Goal: Task Accomplishment & Management: Manage account settings

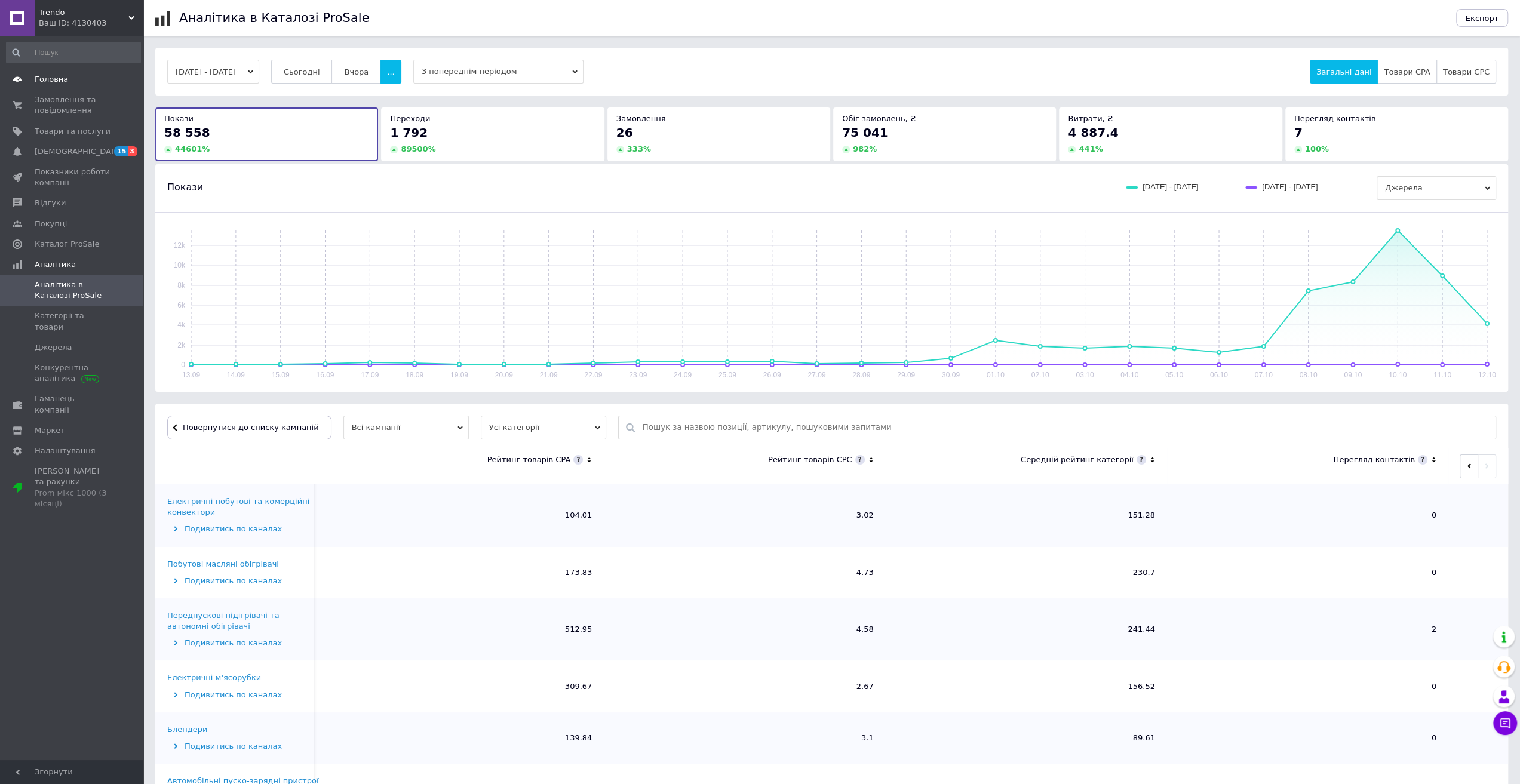
click at [44, 78] on span "Головна" at bounding box center [51, 79] width 33 height 11
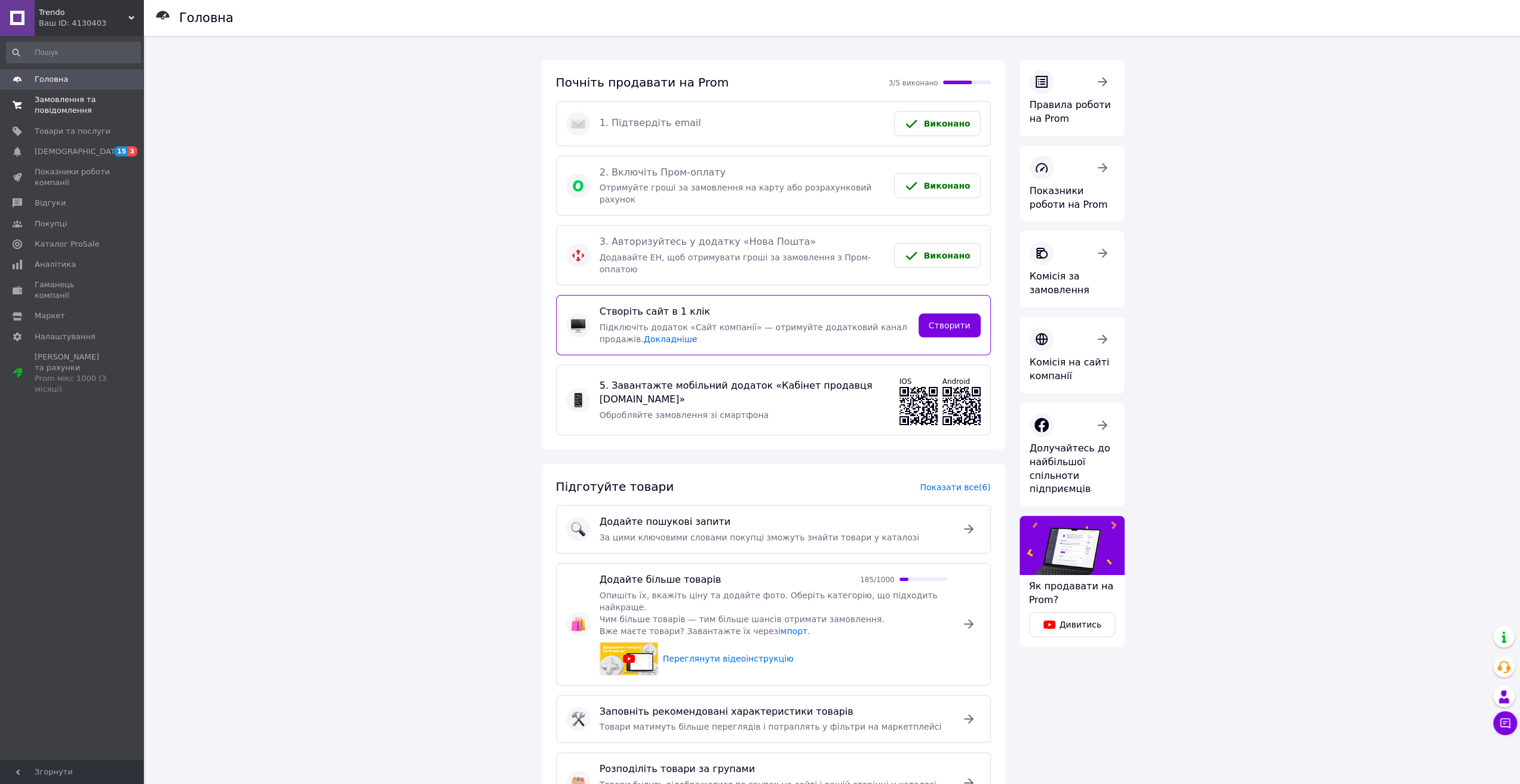
click at [44, 100] on span "Замовлення та повідомлення" at bounding box center [73, 104] width 76 height 21
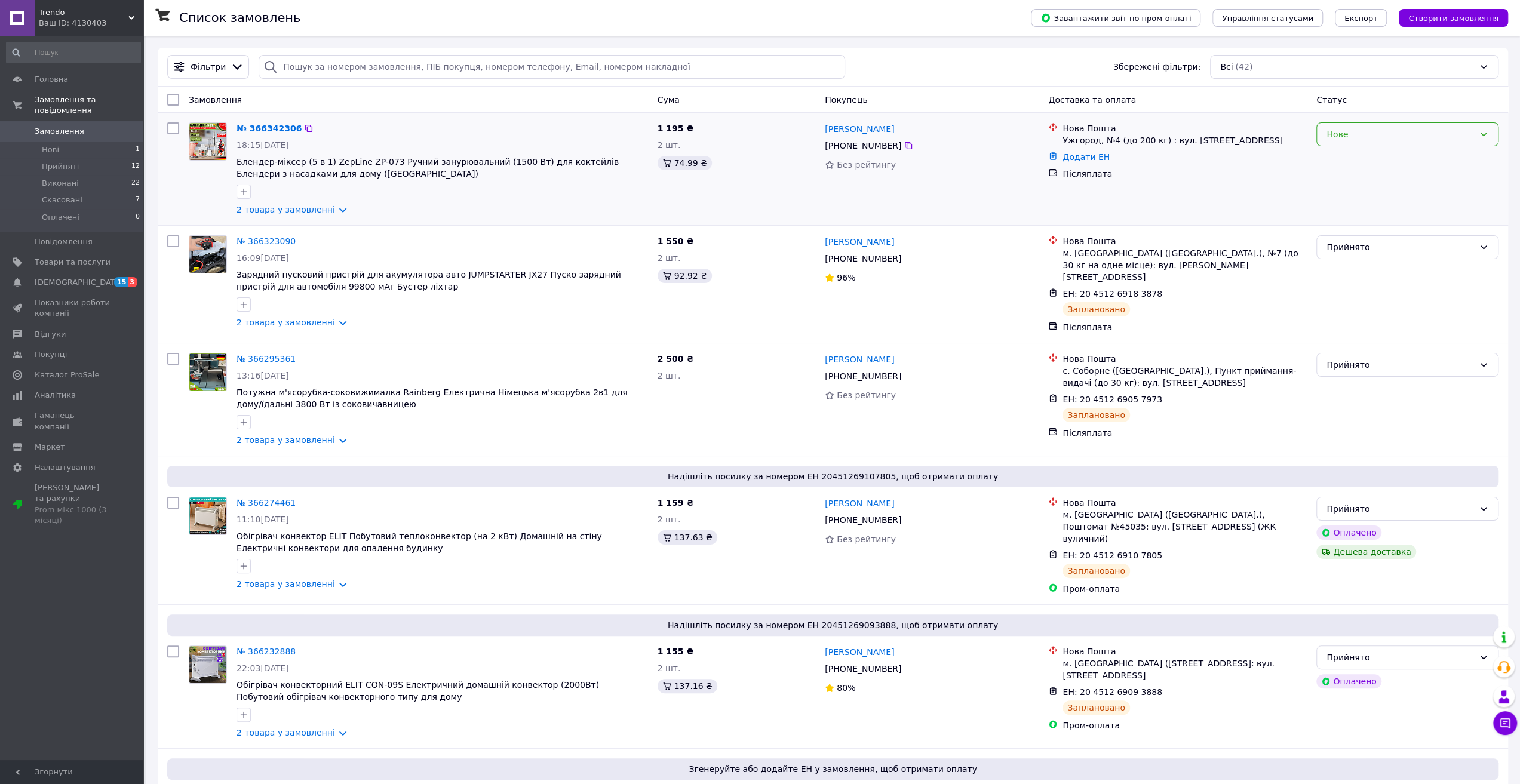
click at [1366, 130] on div "Нове" at bounding box center [1400, 135] width 147 height 13
click at [1357, 155] on li "Прийнято" at bounding box center [1407, 160] width 181 height 21
click at [43, 390] on span "Аналітика" at bounding box center [56, 395] width 42 height 11
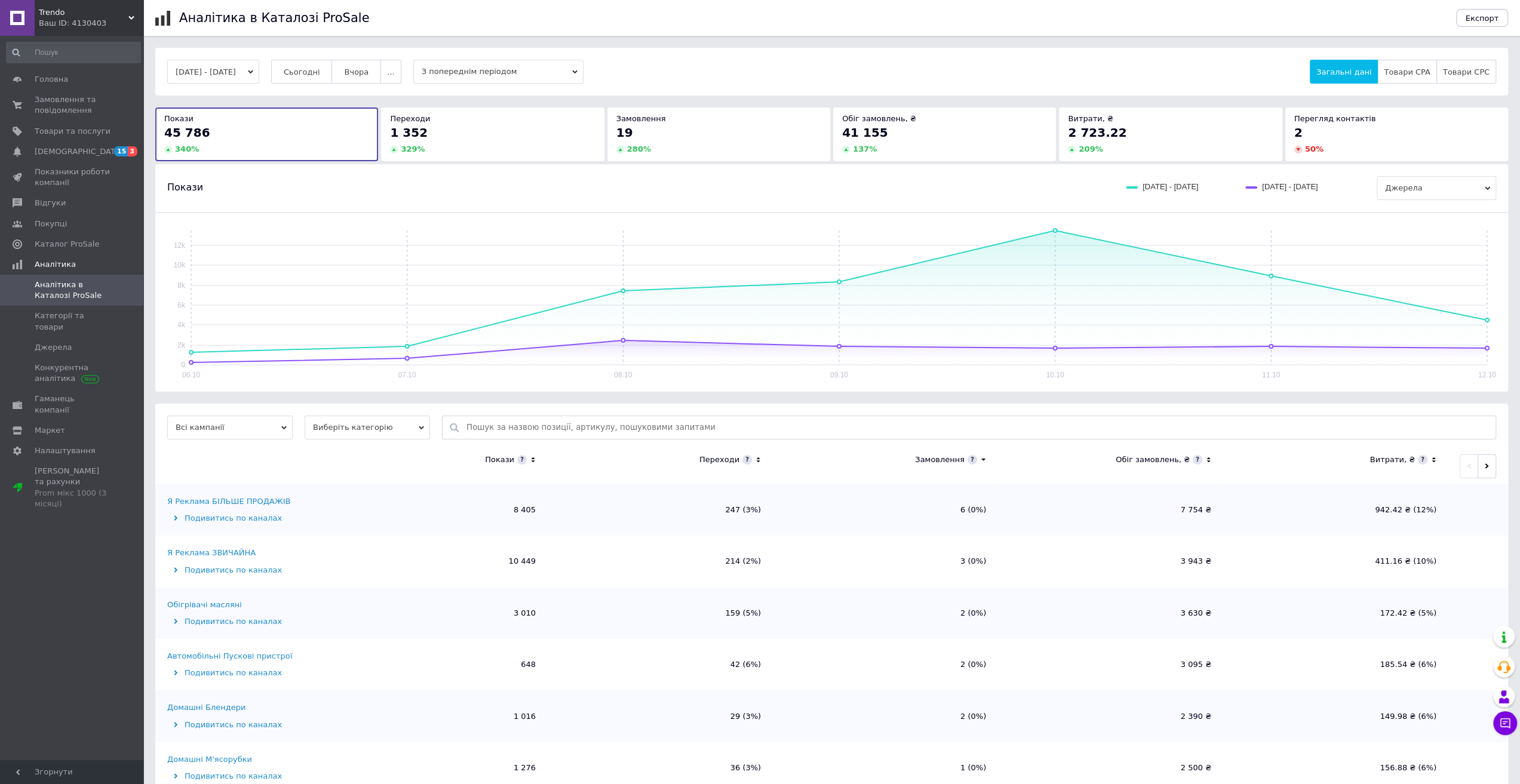
click at [390, 430] on span "Виберіть категорію" at bounding box center [367, 428] width 125 height 24
click at [377, 460] on li "Усі категорії" at bounding box center [367, 466] width 125 height 17
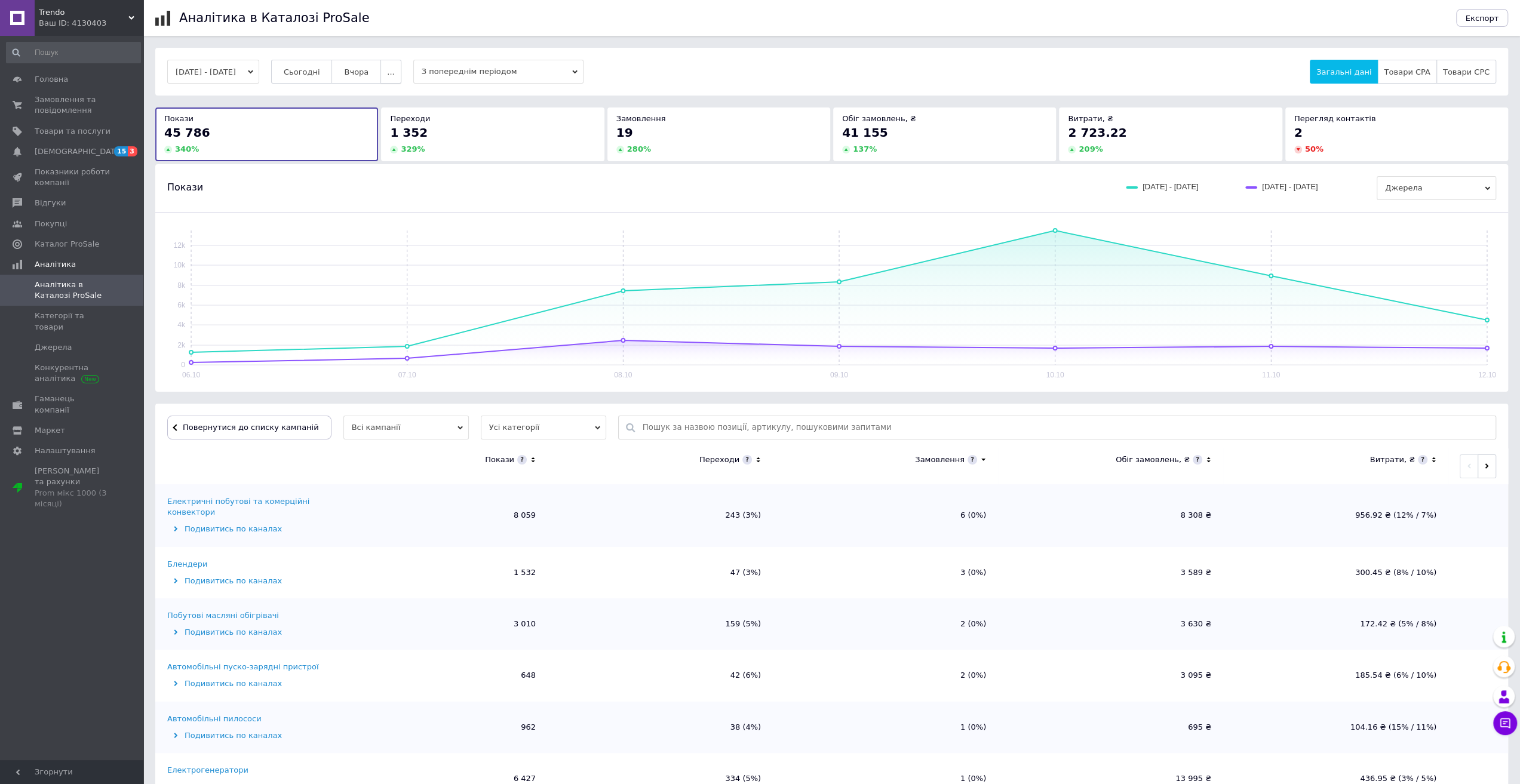
click at [399, 63] on button "..." at bounding box center [390, 72] width 20 height 24
click at [381, 95] on span "Місяць" at bounding box center [367, 96] width 27 height 9
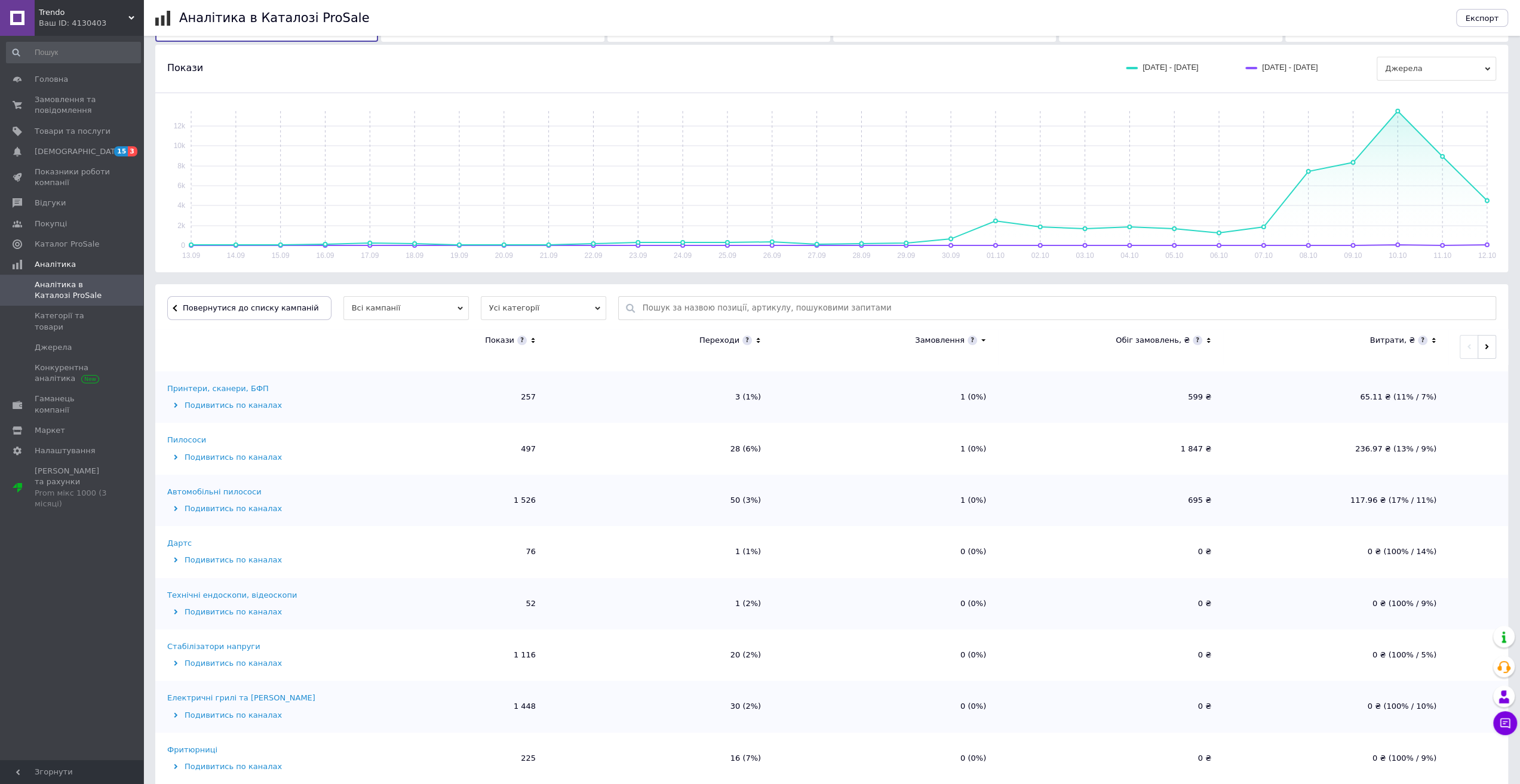
scroll to position [537, 0]
click at [232, 642] on div "Стабілізатори напруги" at bounding box center [214, 640] width 93 height 11
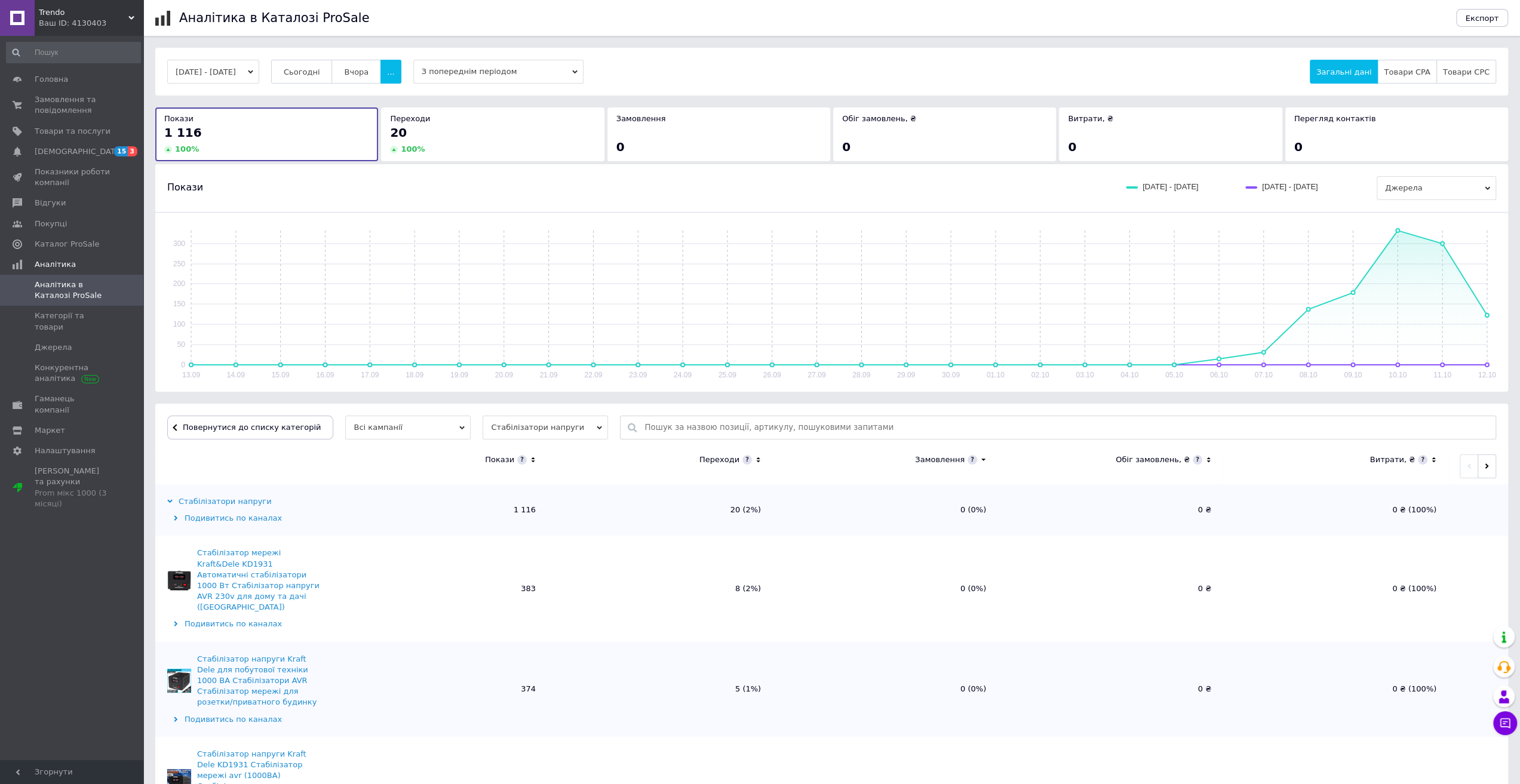
scroll to position [49, 0]
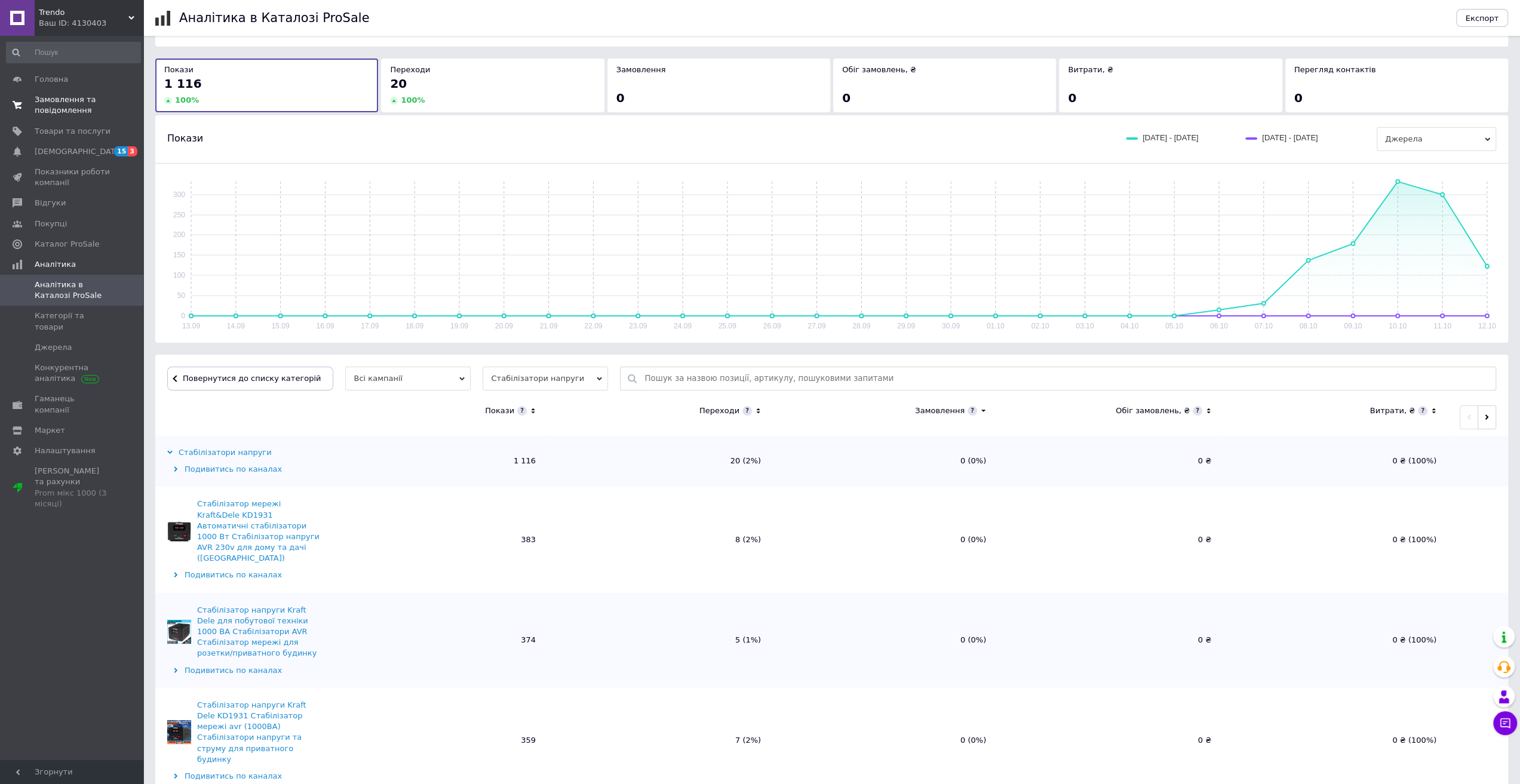
click at [30, 102] on span at bounding box center [17, 104] width 35 height 21
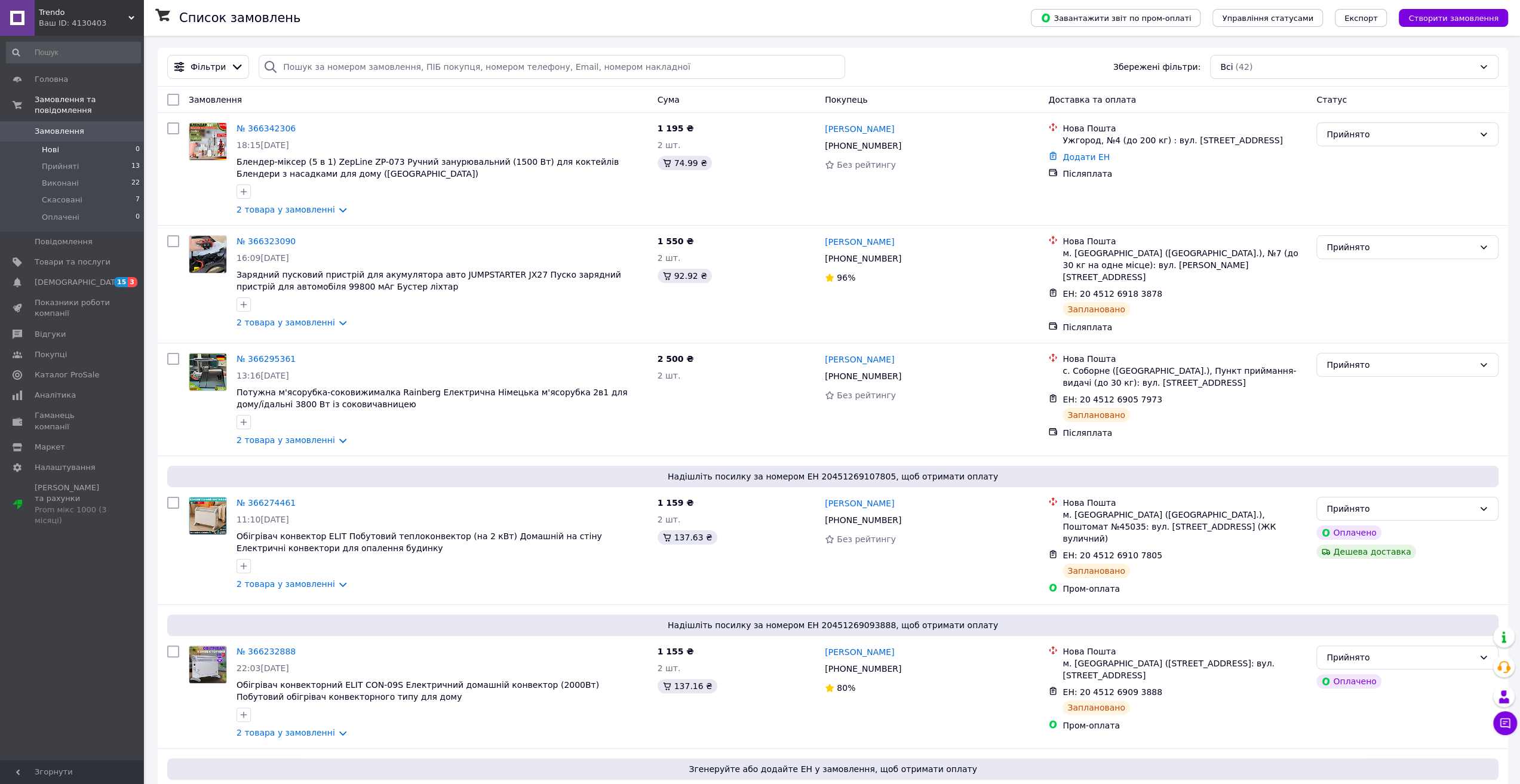
click at [54, 144] on span "Нові" at bounding box center [50, 150] width 17 height 11
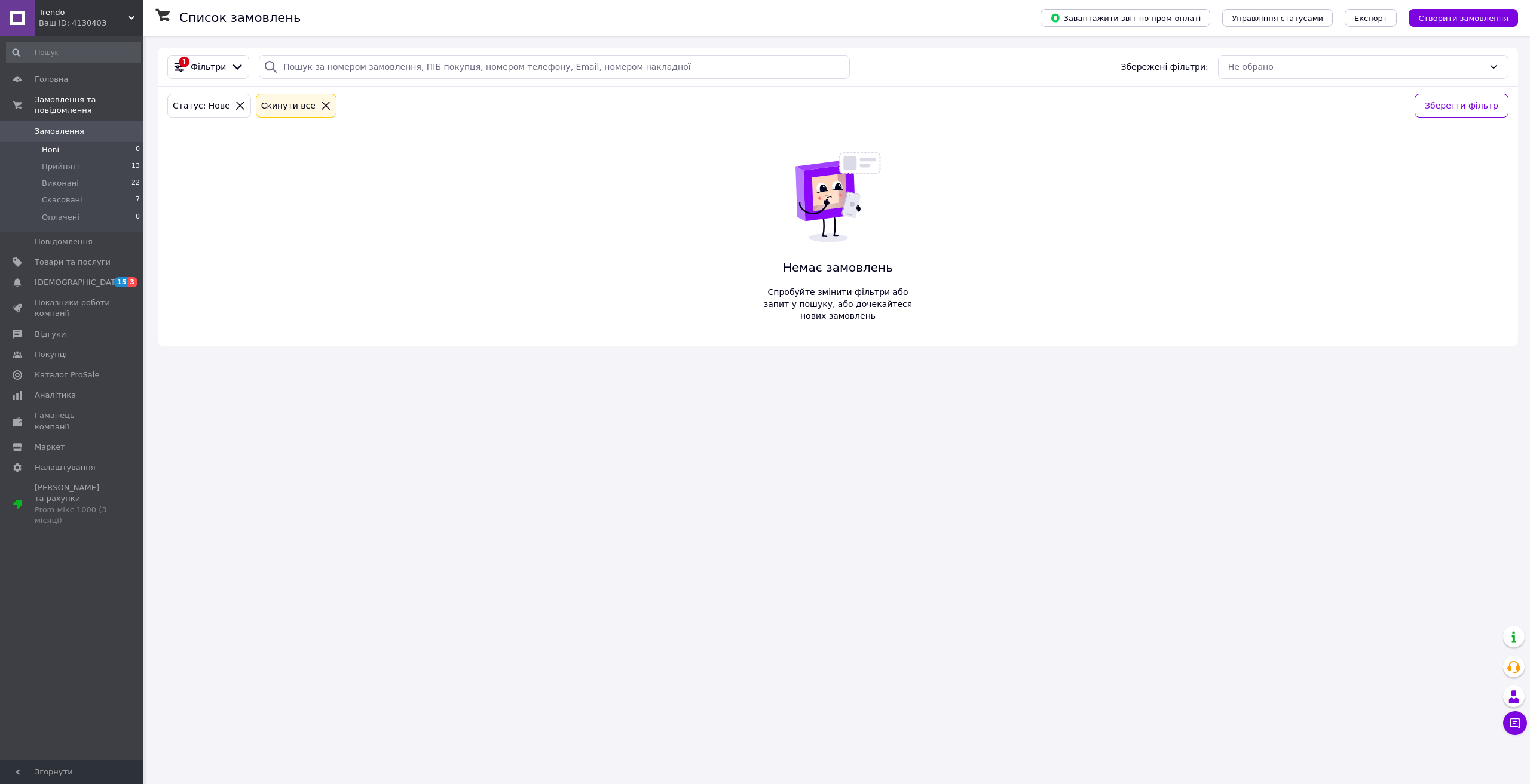
click at [69, 126] on span "Замовлення" at bounding box center [59, 131] width 50 height 11
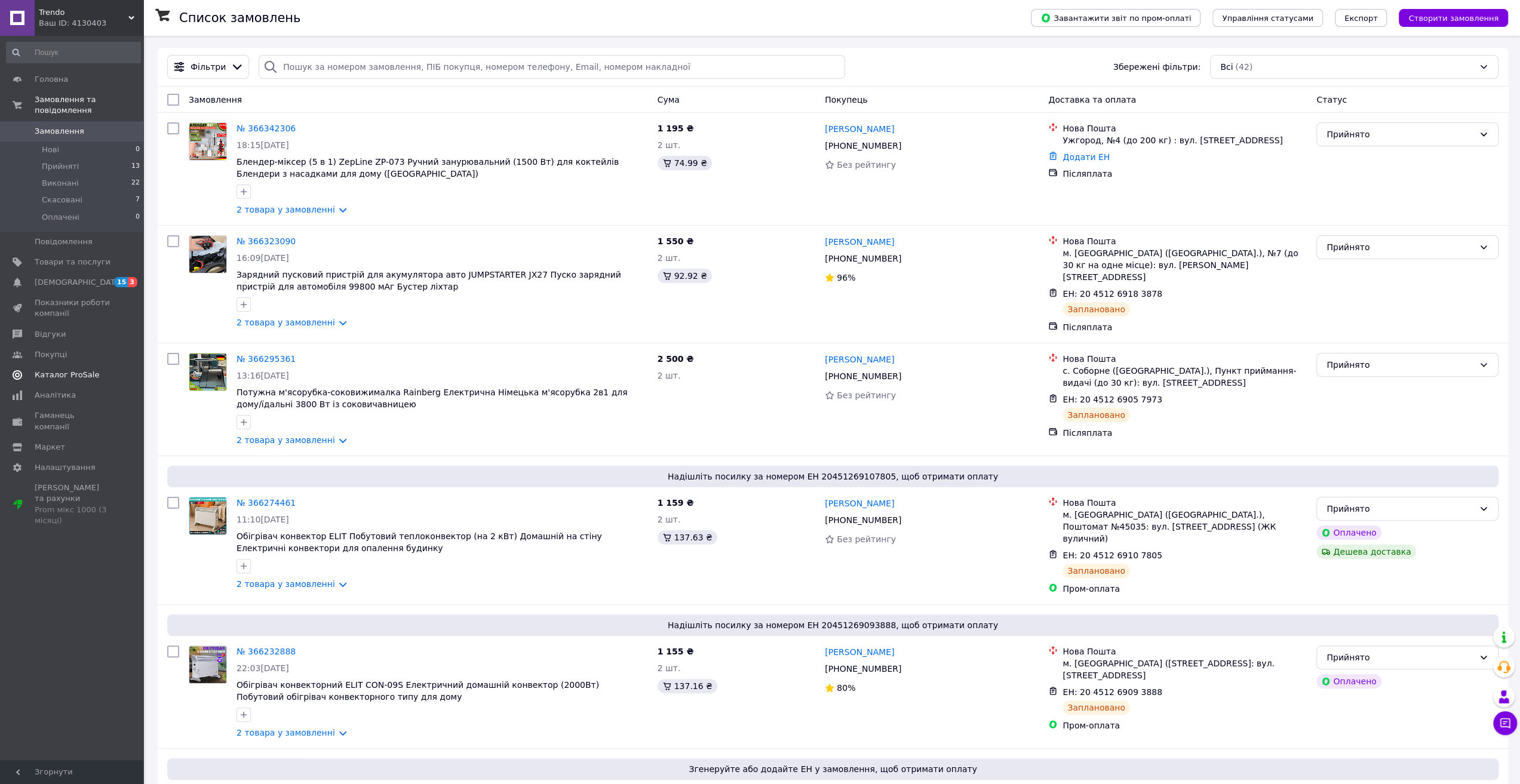
click at [59, 370] on span "Каталог ProSale" at bounding box center [67, 375] width 64 height 11
